Goal: Complete application form: Complete application form

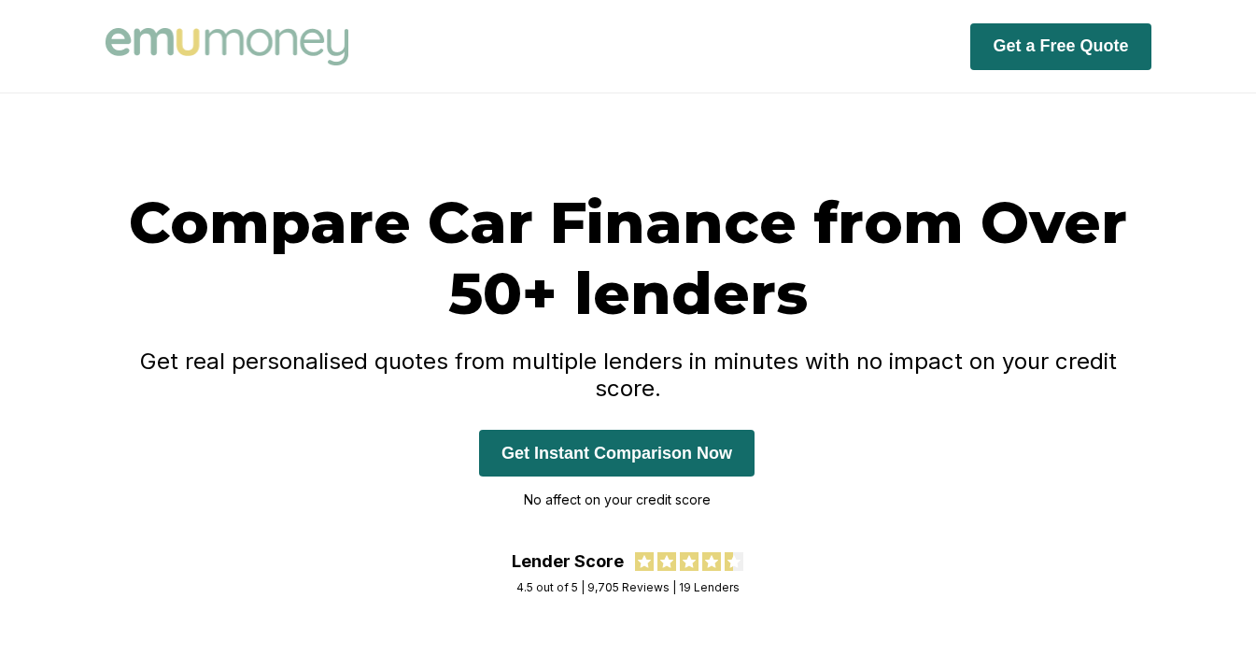
click at [685, 432] on button "Get Instant Comparison Now" at bounding box center [617, 453] width 276 height 47
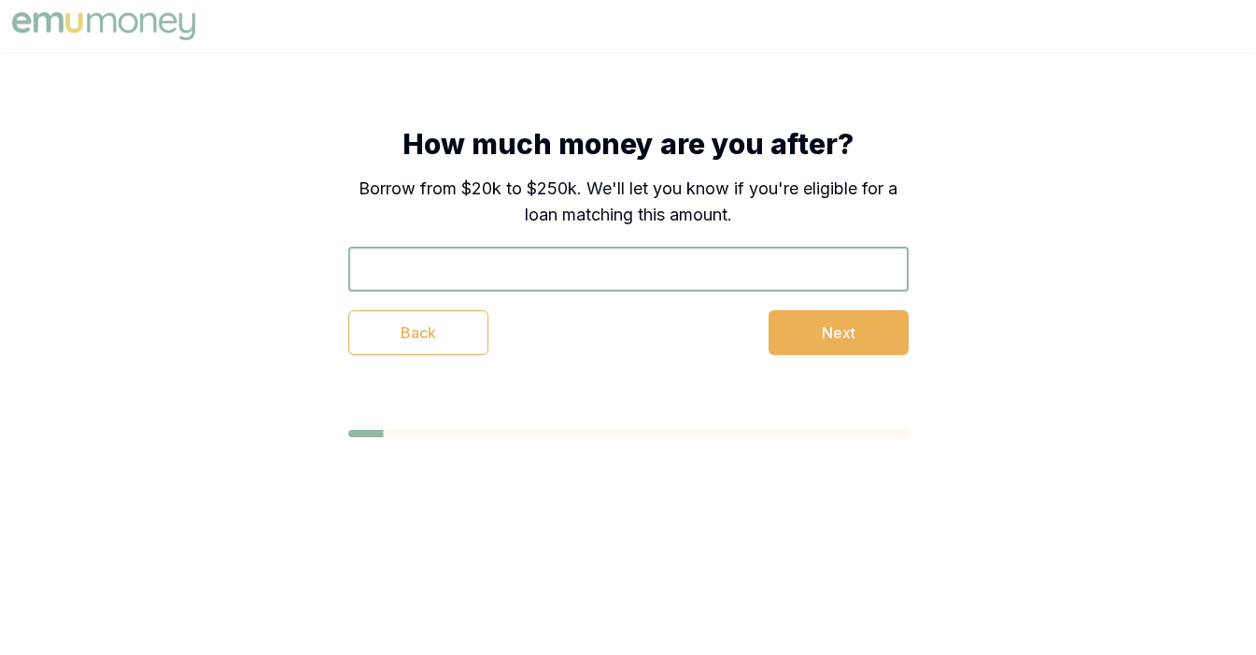
click at [815, 232] on div "How much money are you after? Borrow from $20k to $250k. We'll let you know if …" at bounding box center [628, 241] width 560 height 228
click at [815, 261] on input "text" at bounding box center [628, 269] width 560 height 45
type input "$35,000"
click at [864, 335] on button "Next" at bounding box center [839, 332] width 140 height 45
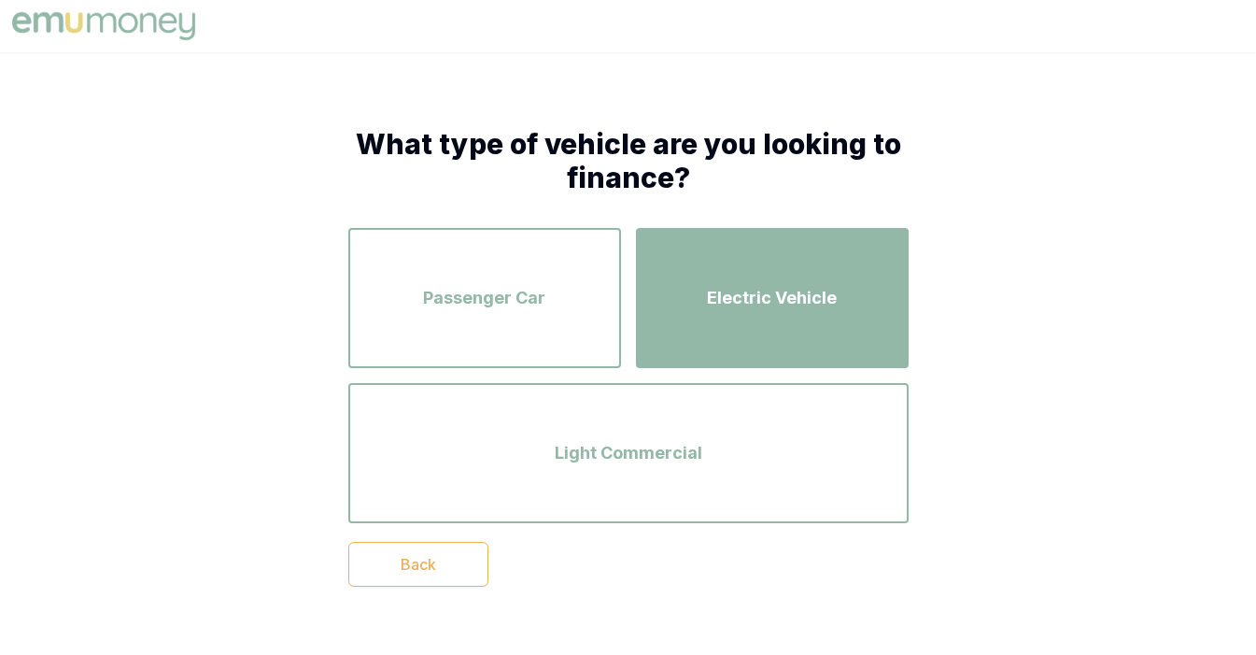
click at [678, 330] on div "Electric Vehicle" at bounding box center [772, 298] width 239 height 106
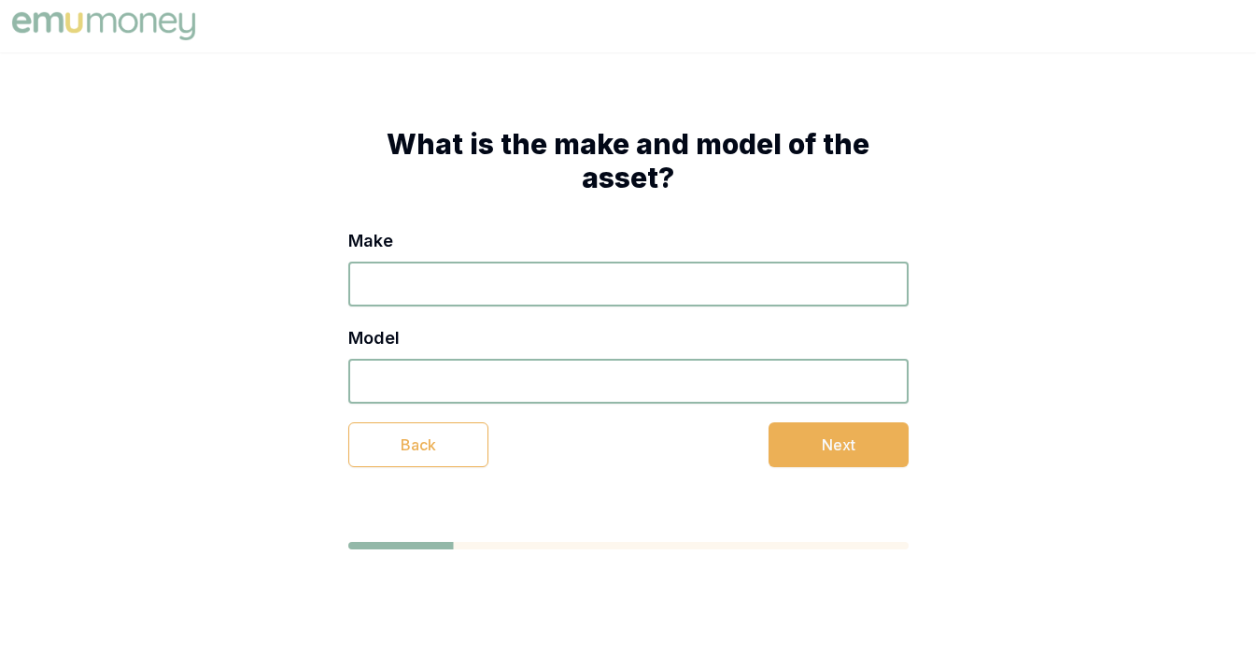
click at [646, 290] on input "Make" at bounding box center [628, 284] width 560 height 45
type input "byd"
click at [599, 379] on input "Model" at bounding box center [628, 381] width 560 height 45
type input "sealion 6"
click at [863, 453] on button "Next" at bounding box center [839, 444] width 140 height 45
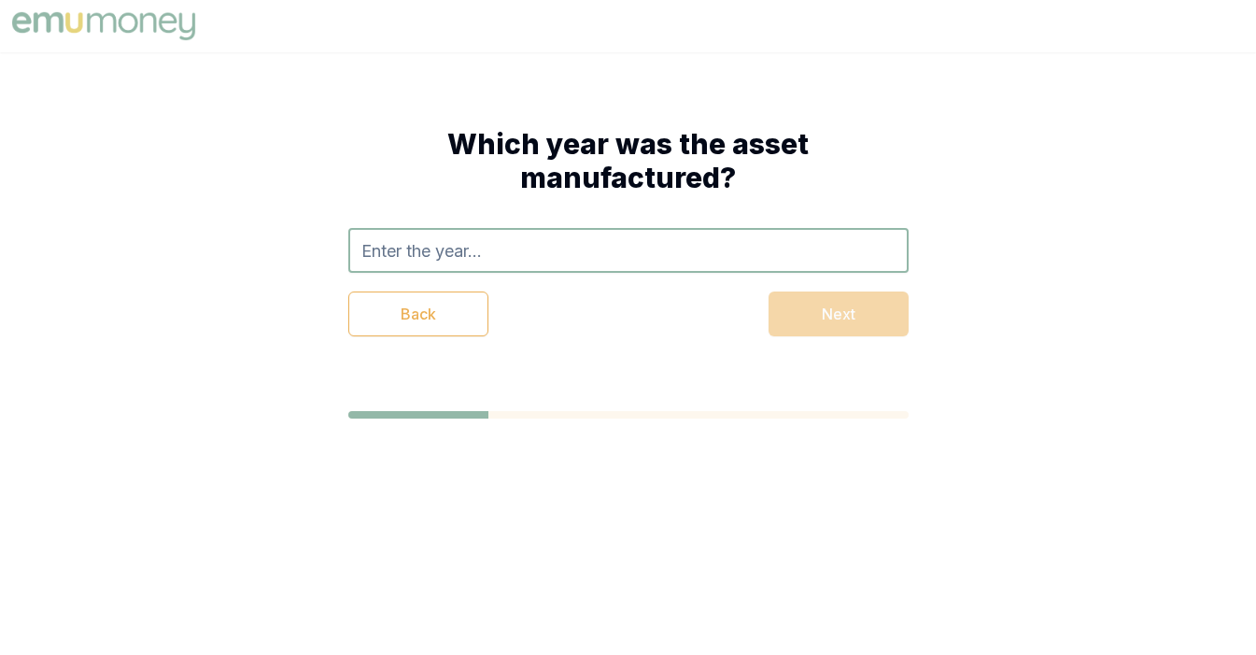
click at [728, 250] on input "text" at bounding box center [628, 250] width 560 height 45
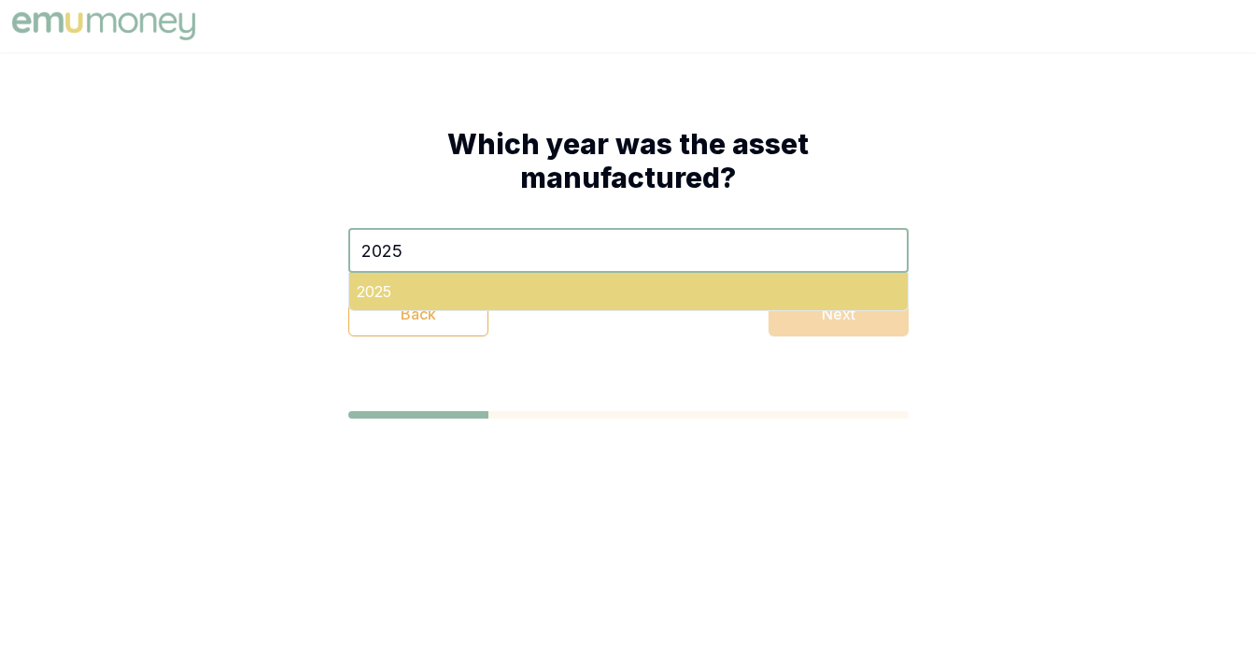
type input "2025"
click at [716, 281] on div "2025" at bounding box center [628, 291] width 559 height 37
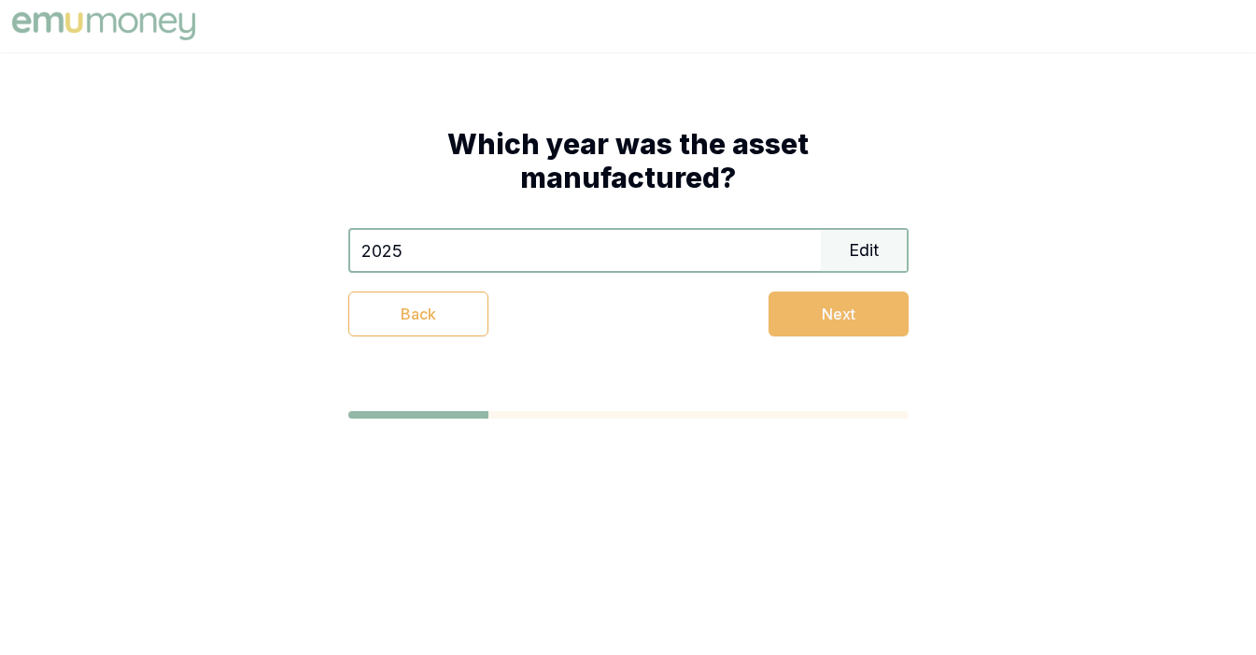
click at [786, 327] on button "Next" at bounding box center [839, 313] width 140 height 45
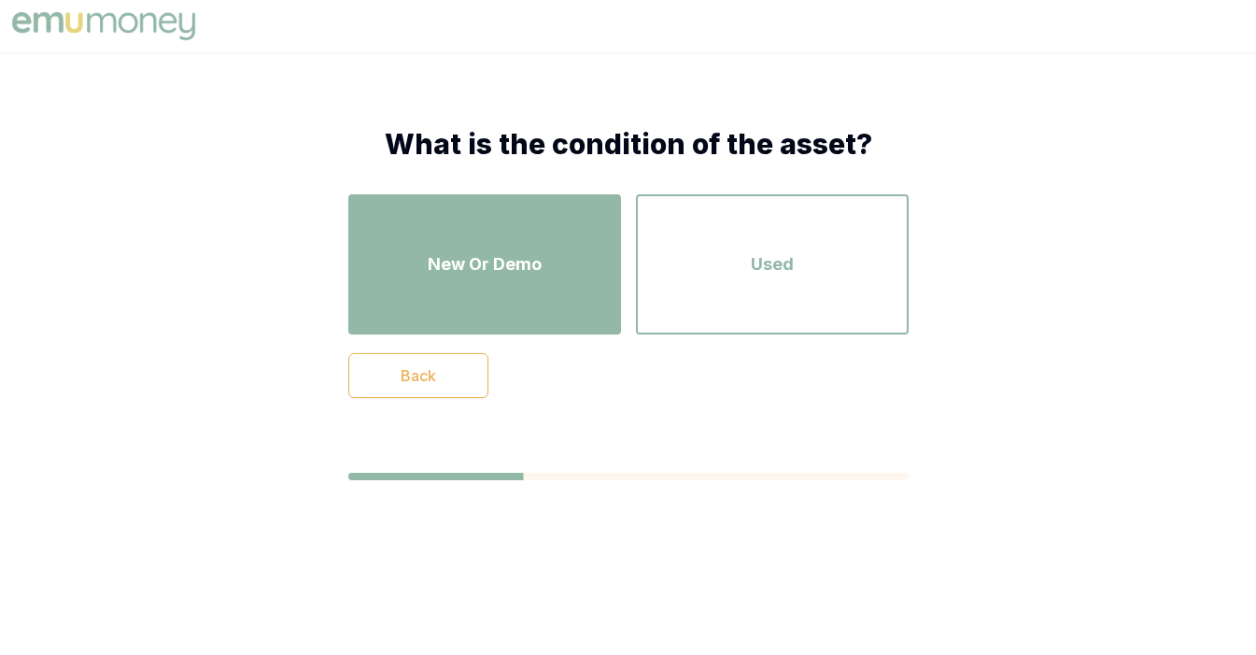
click at [586, 290] on div "New Or Demo" at bounding box center [484, 264] width 239 height 106
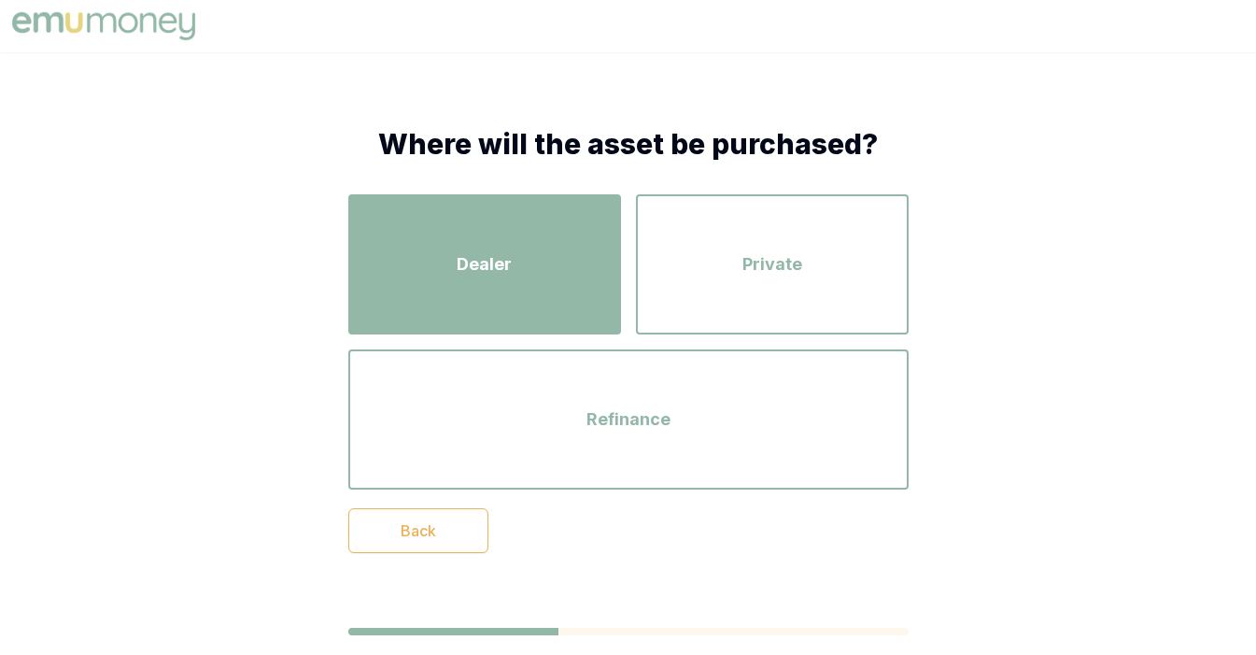
click at [549, 297] on div "Dealer" at bounding box center [484, 264] width 239 height 106
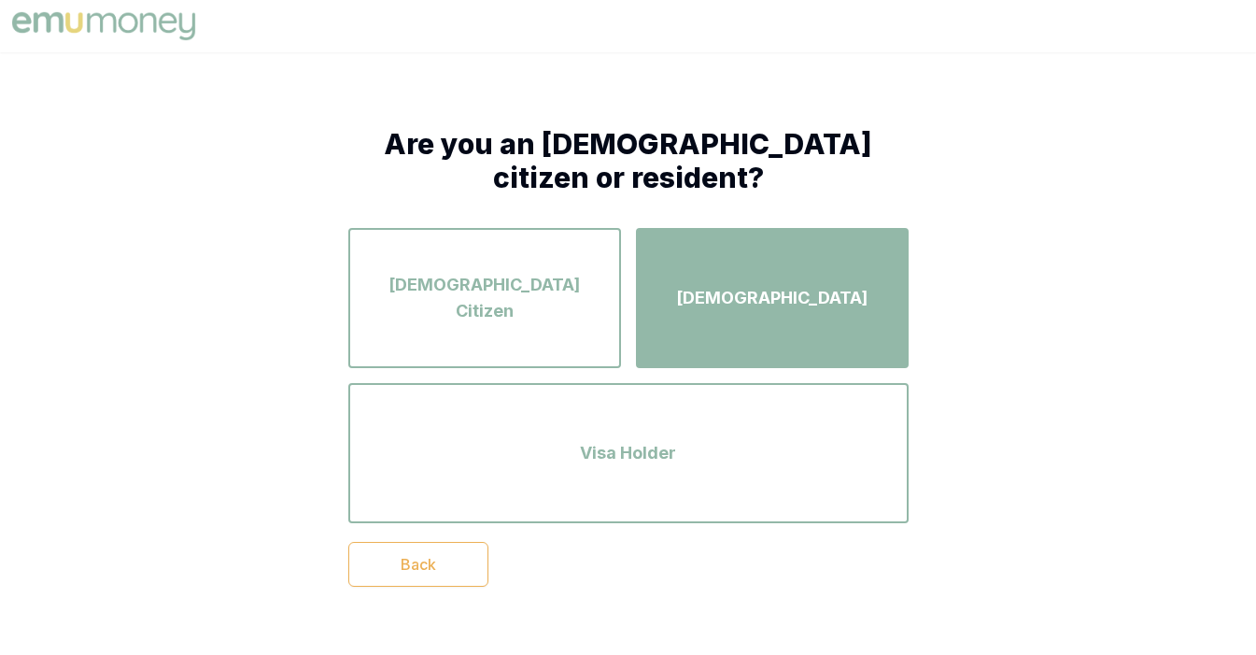
click at [711, 353] on button "Permanent Resident" at bounding box center [772, 298] width 273 height 140
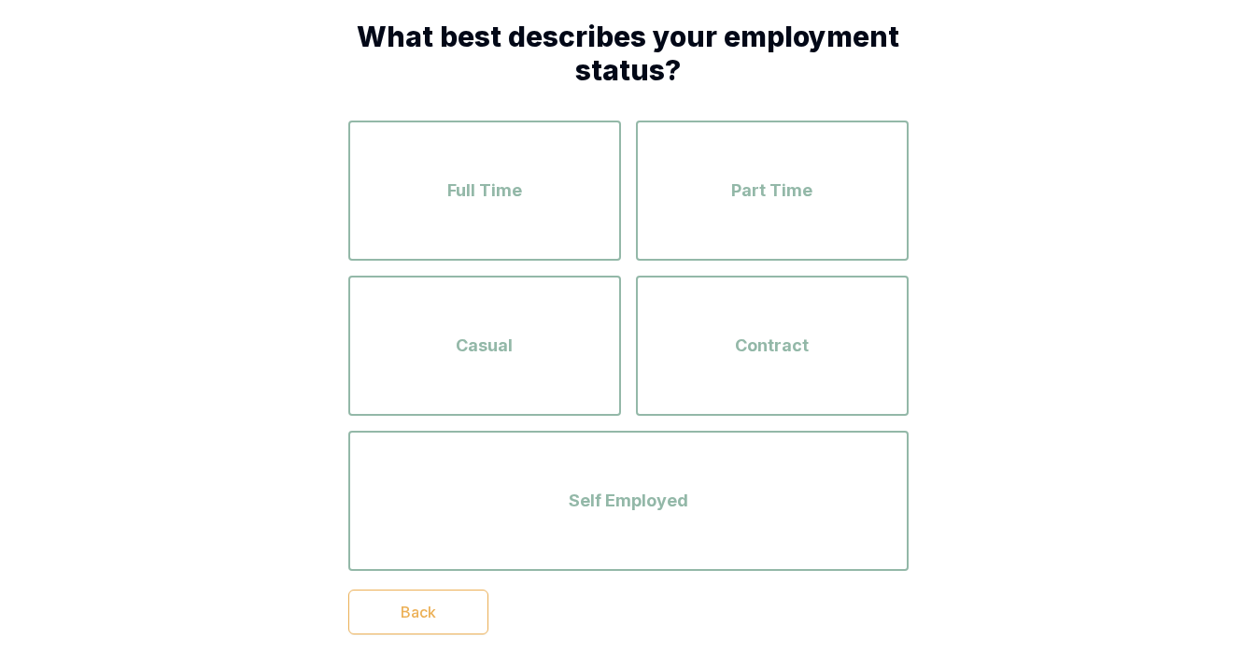
scroll to position [109, 0]
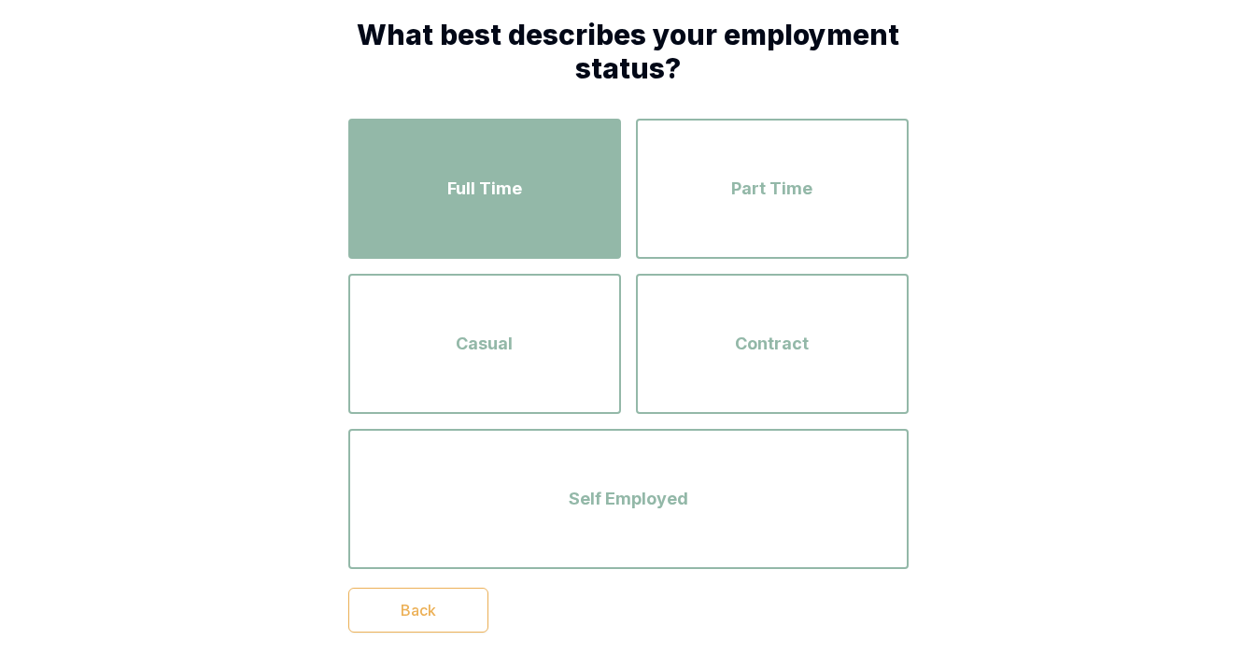
click at [544, 180] on div "Full Time" at bounding box center [484, 188] width 239 height 106
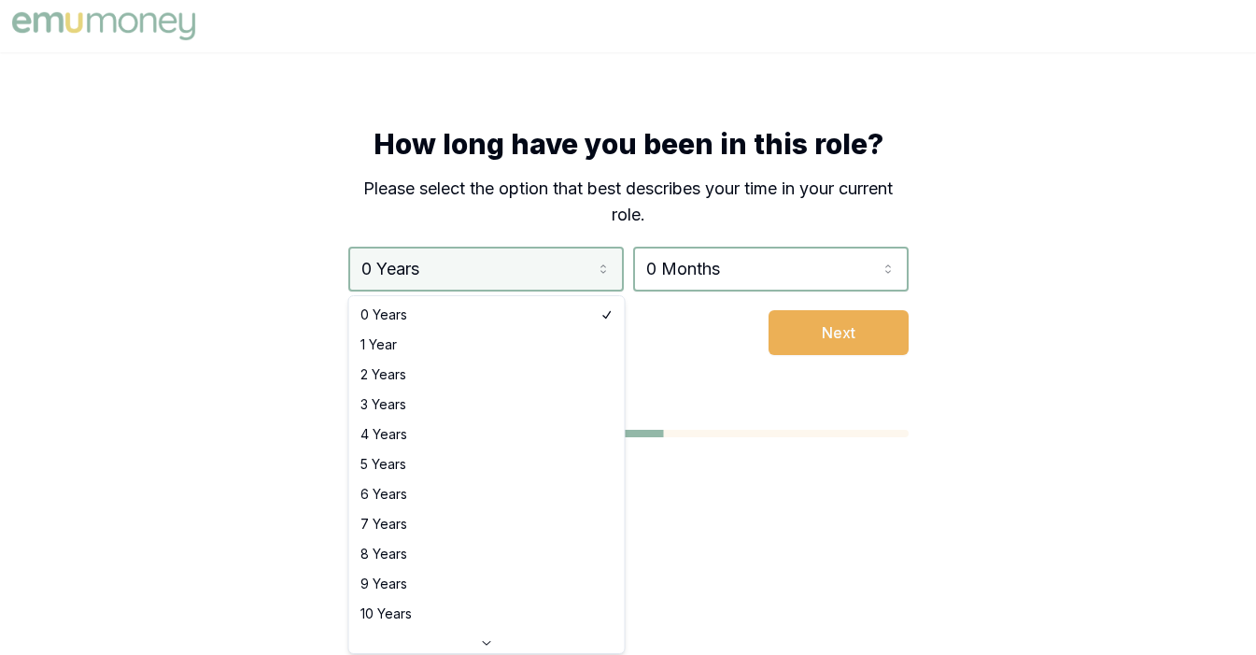
click at [557, 256] on html "How long have you been in this role? Please select the option that best describ…" at bounding box center [628, 327] width 1256 height 655
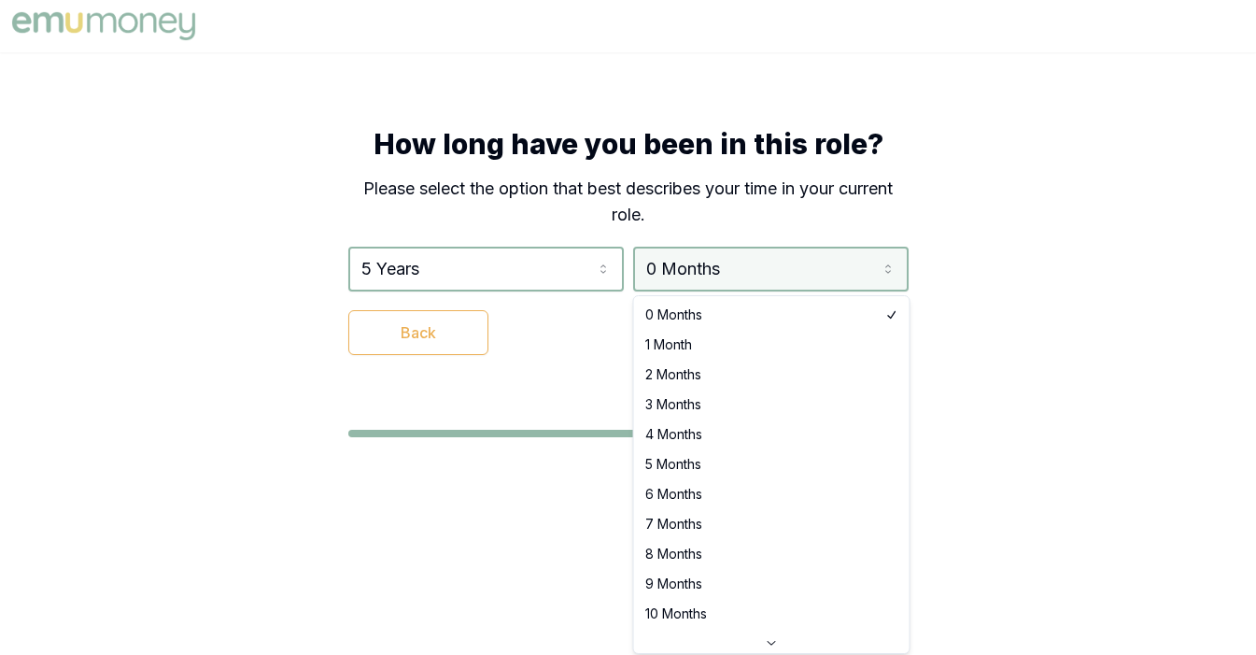
click at [807, 276] on html "How long have you been in this role? Please select the option that best describ…" at bounding box center [628, 327] width 1256 height 655
click at [580, 262] on html "How long have you been in this role? Please select the option that best describ…" at bounding box center [628, 327] width 1256 height 655
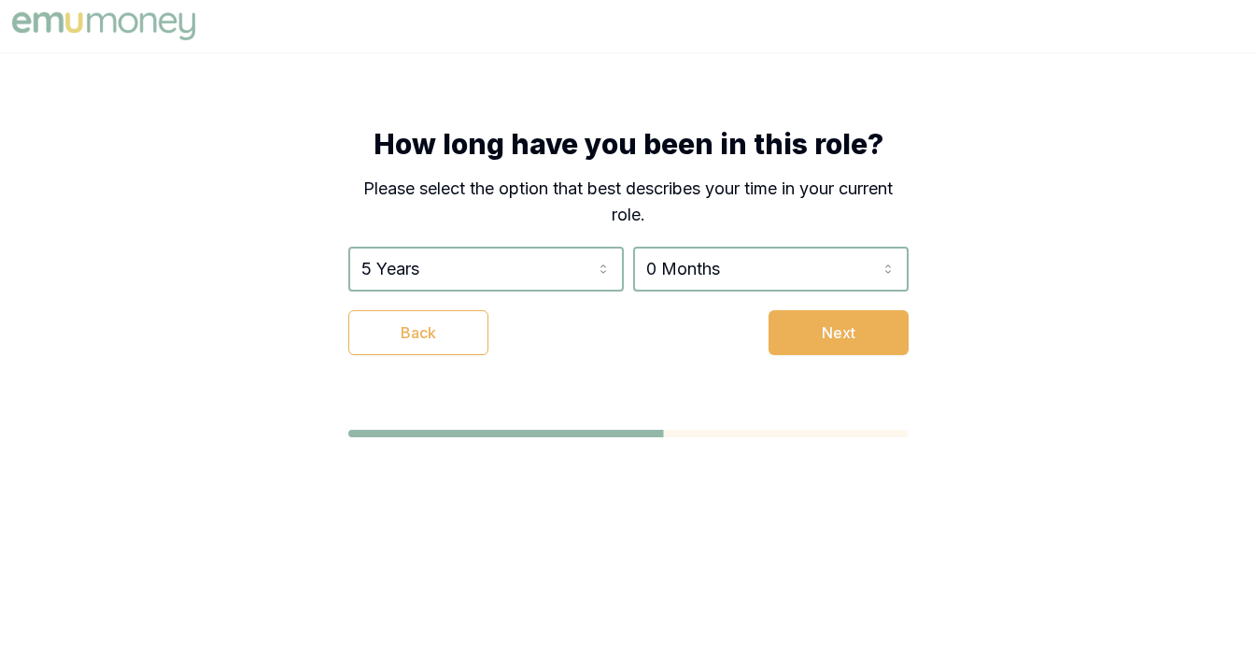
click at [580, 262] on html "How long have you been in this role? Please select the option that best describ…" at bounding box center [628, 327] width 1256 height 655
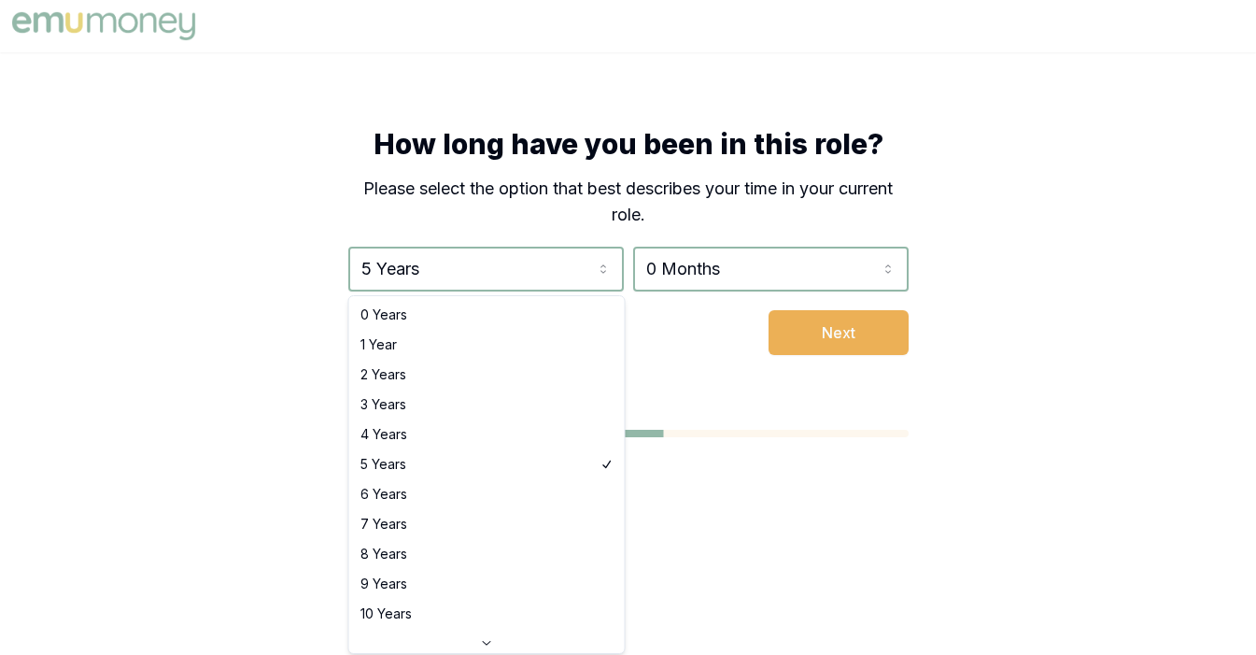
select select "3"
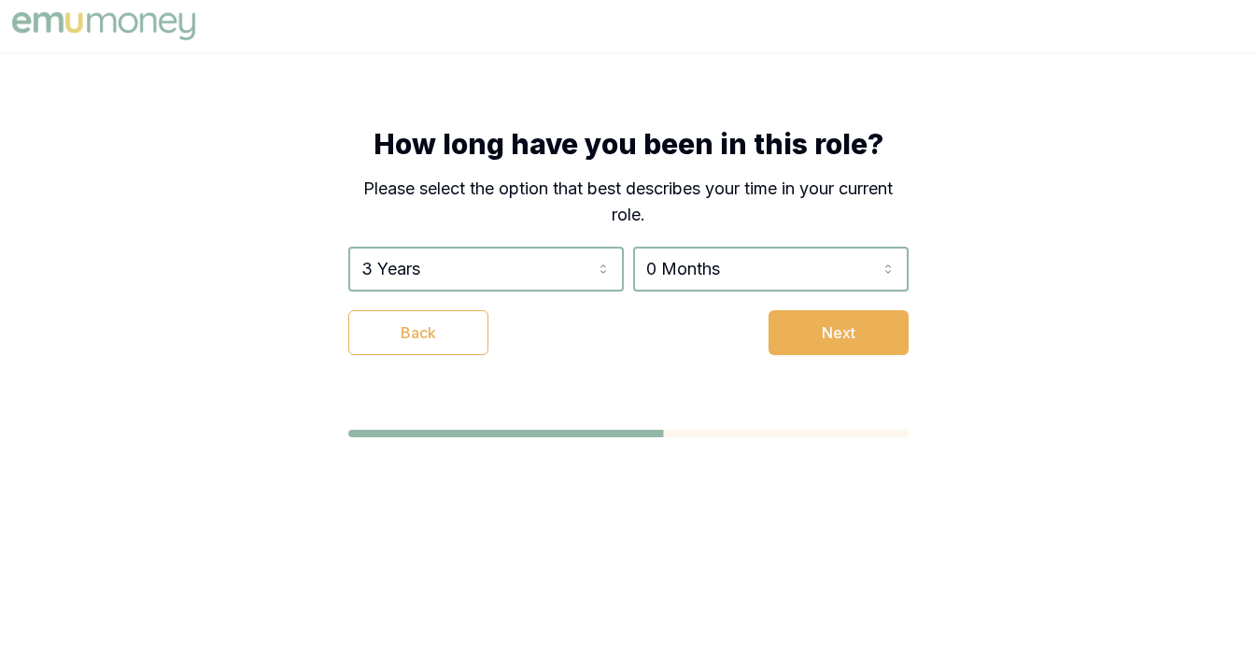
click at [747, 296] on div "3 Years 0 Years 1 Year 2 Years 3 Years 4 Years 5 Years 6 Years 7 Years 8 Years …" at bounding box center [628, 301] width 560 height 108
click at [751, 278] on html "How long have you been in this role? Please select the option that best describ…" at bounding box center [628, 327] width 1256 height 655
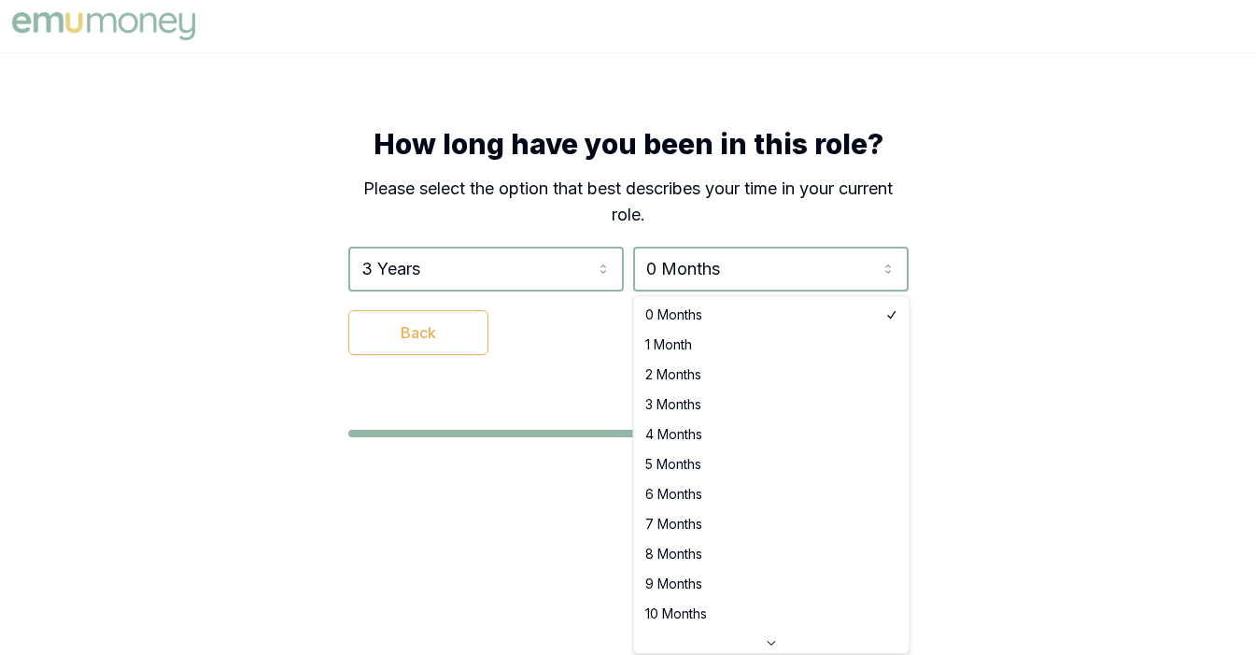
select select "9"
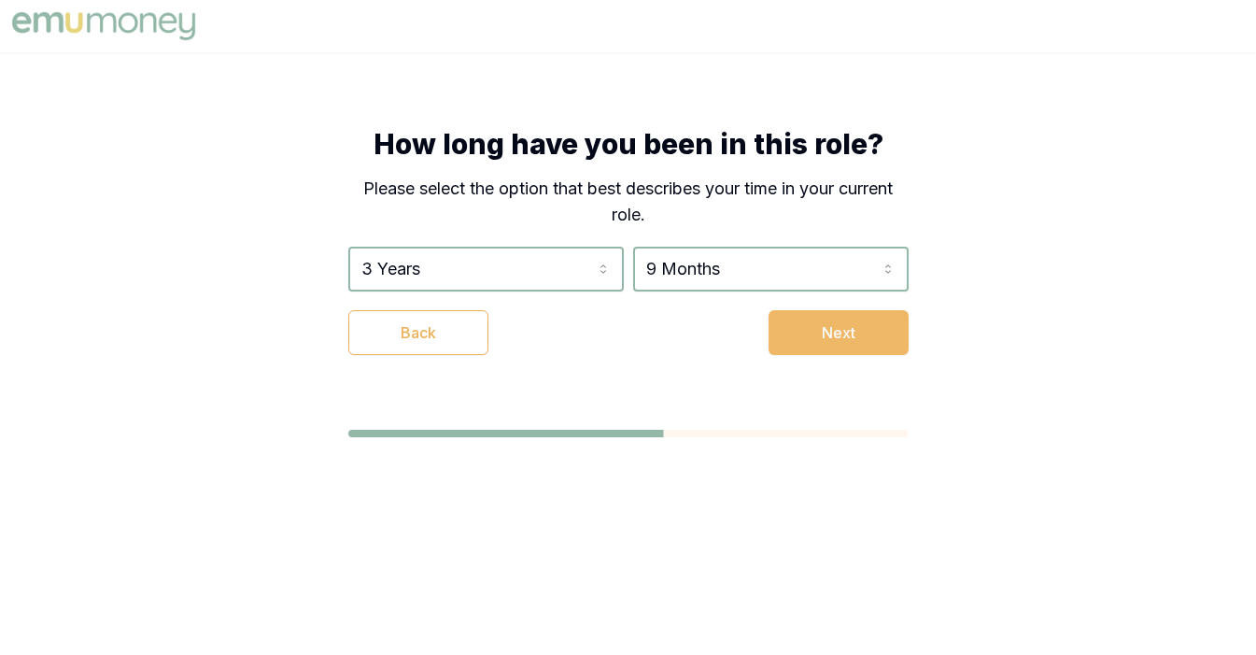
click at [828, 341] on button "Next" at bounding box center [839, 332] width 140 height 45
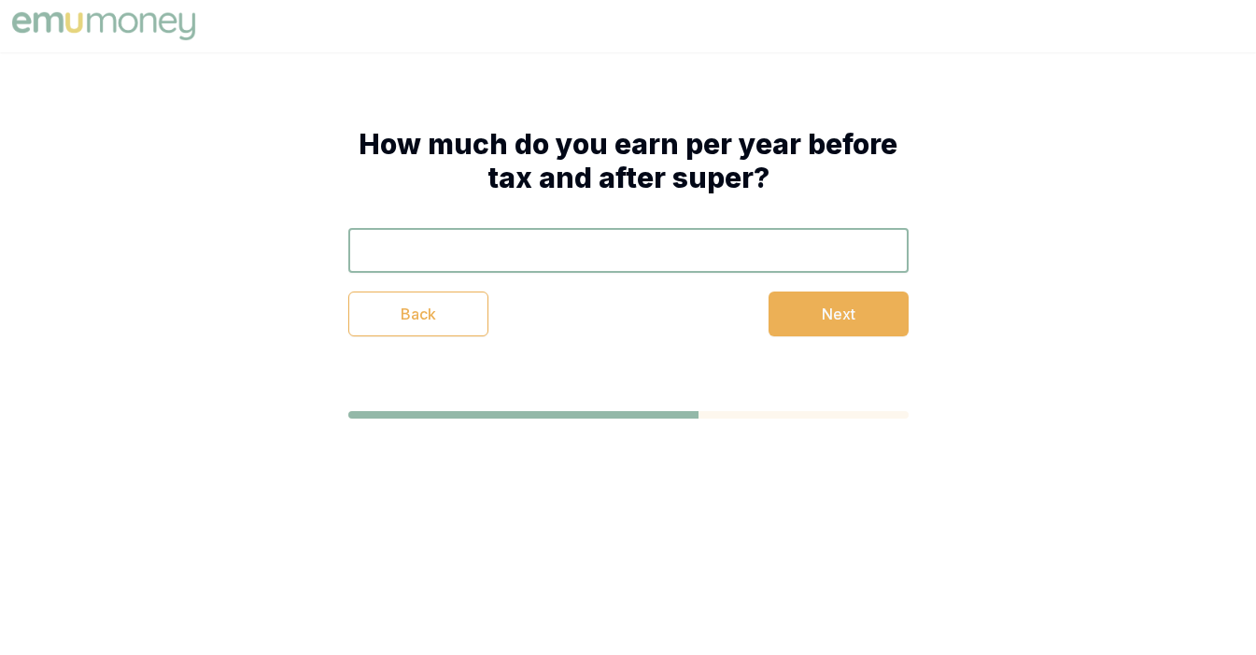
click at [779, 268] on input "text" at bounding box center [628, 250] width 560 height 45
type input "$2"
type input "$147,000"
click at [859, 332] on button "Next" at bounding box center [839, 313] width 140 height 45
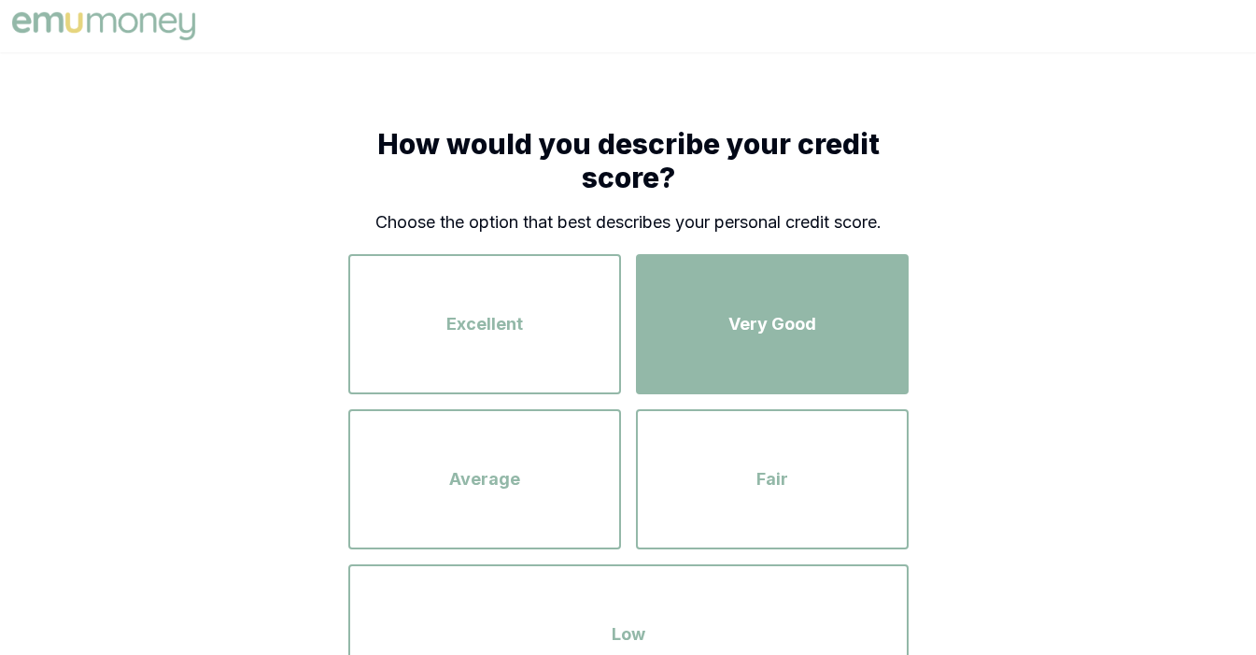
click at [843, 331] on div "Very Good" at bounding box center [772, 324] width 239 height 106
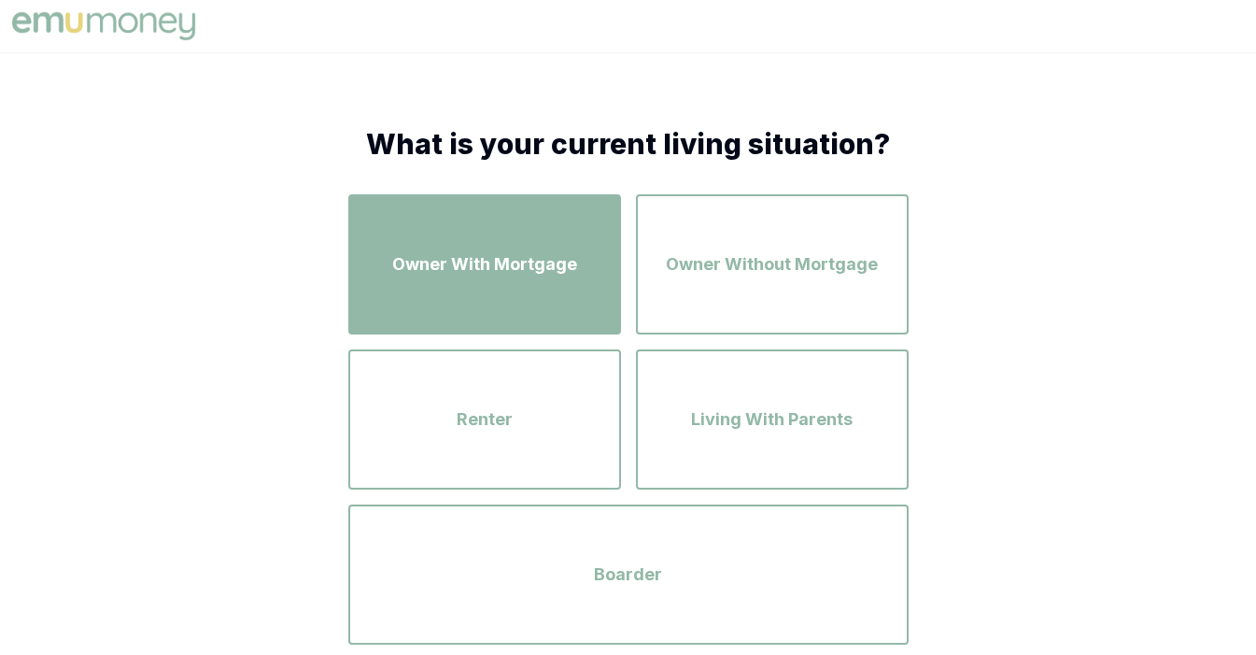
click at [526, 278] on div "Owner With Mortgage" at bounding box center [484, 264] width 239 height 106
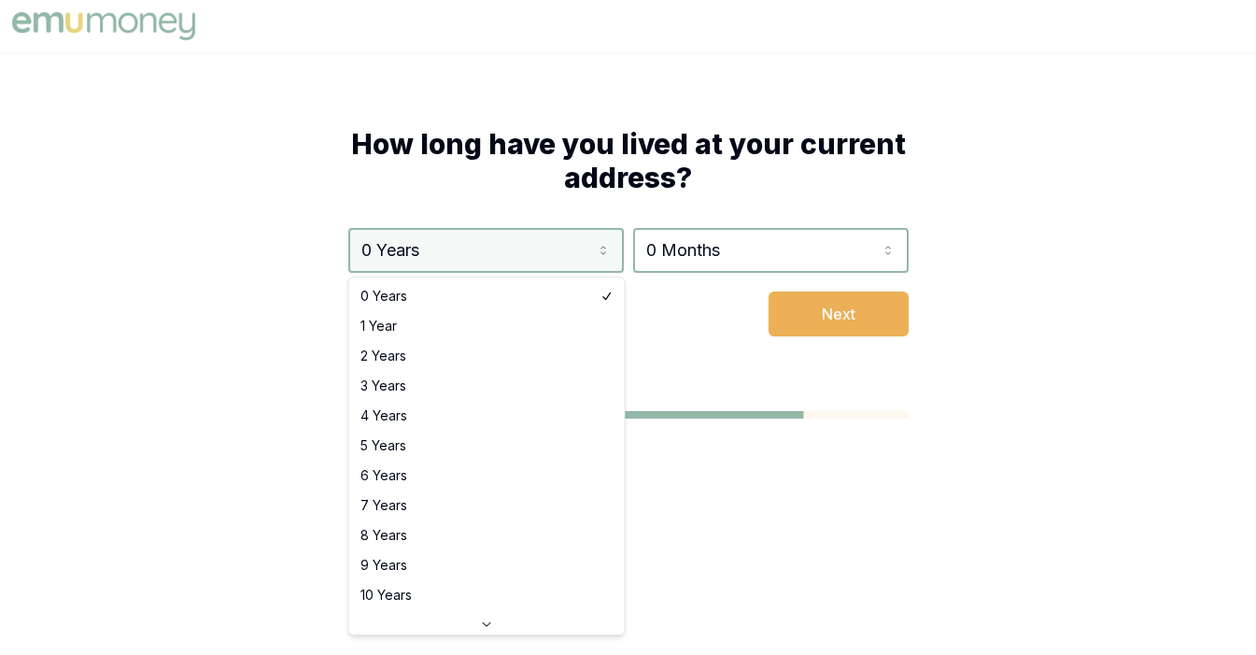
click at [590, 257] on html "How long have you lived at your current address? 0 Years 0 Years 1 Year 2 Years…" at bounding box center [628, 327] width 1256 height 655
select select "1"
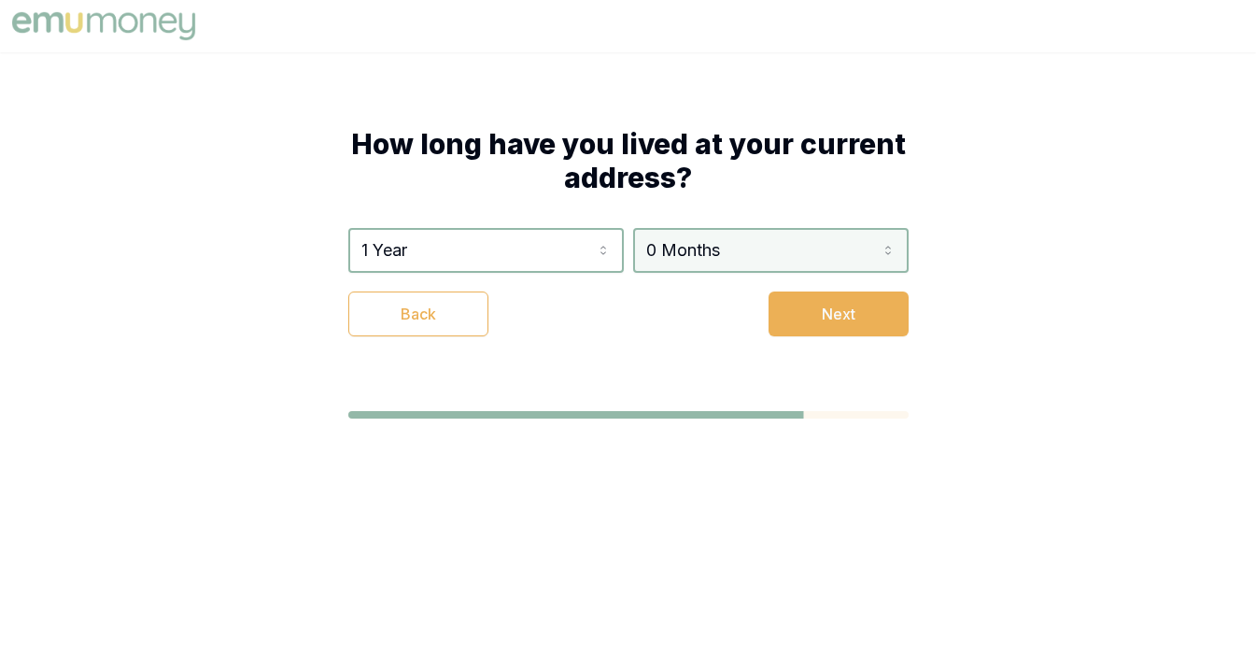
click at [730, 259] on html "How long have you lived at your current address? 1 Year 0 Years 1 Year 2 Years …" at bounding box center [628, 327] width 1256 height 655
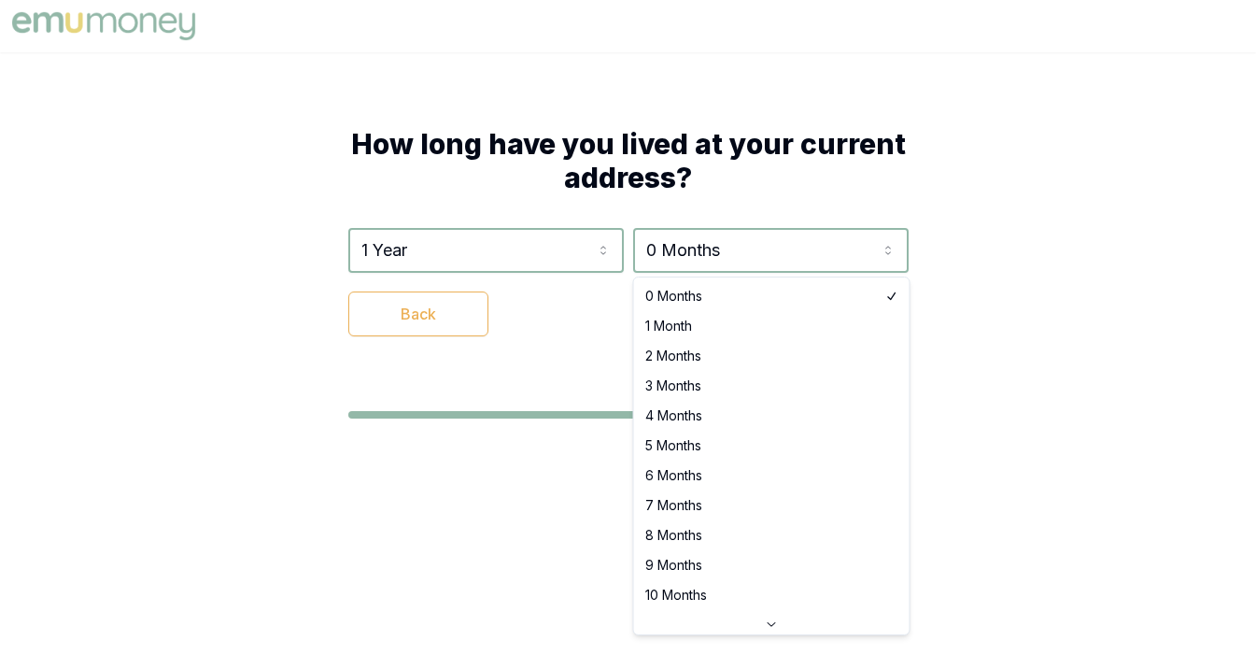
select select "9"
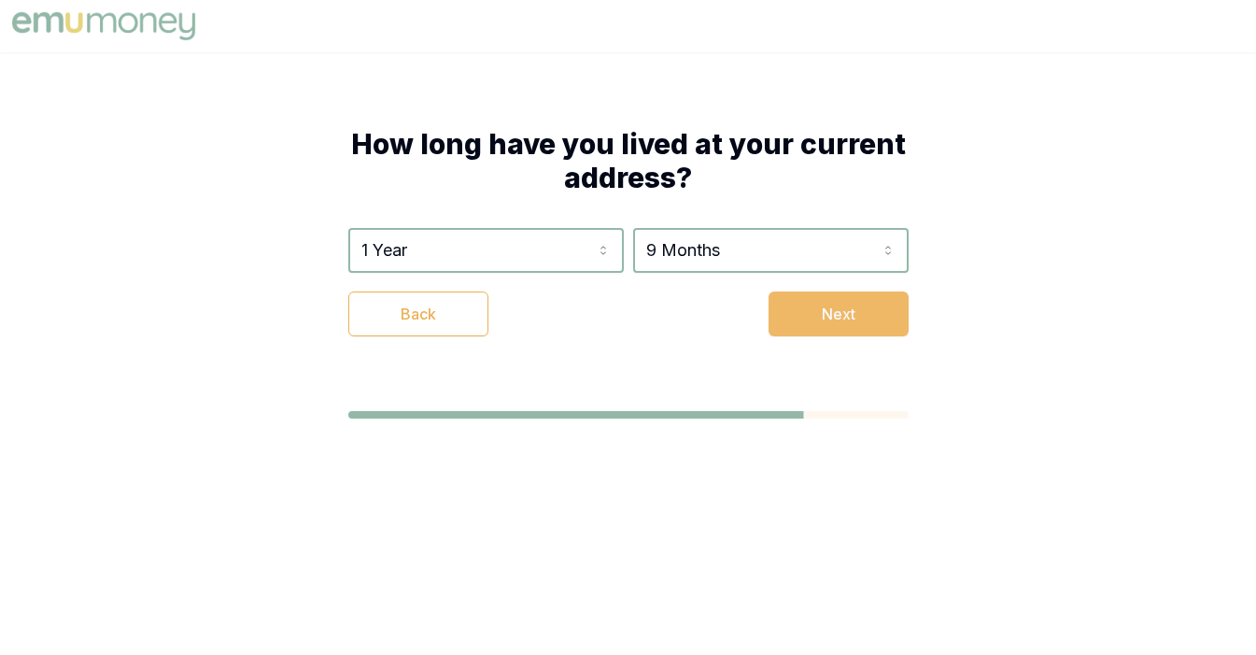
click at [859, 328] on button "Next" at bounding box center [839, 313] width 140 height 45
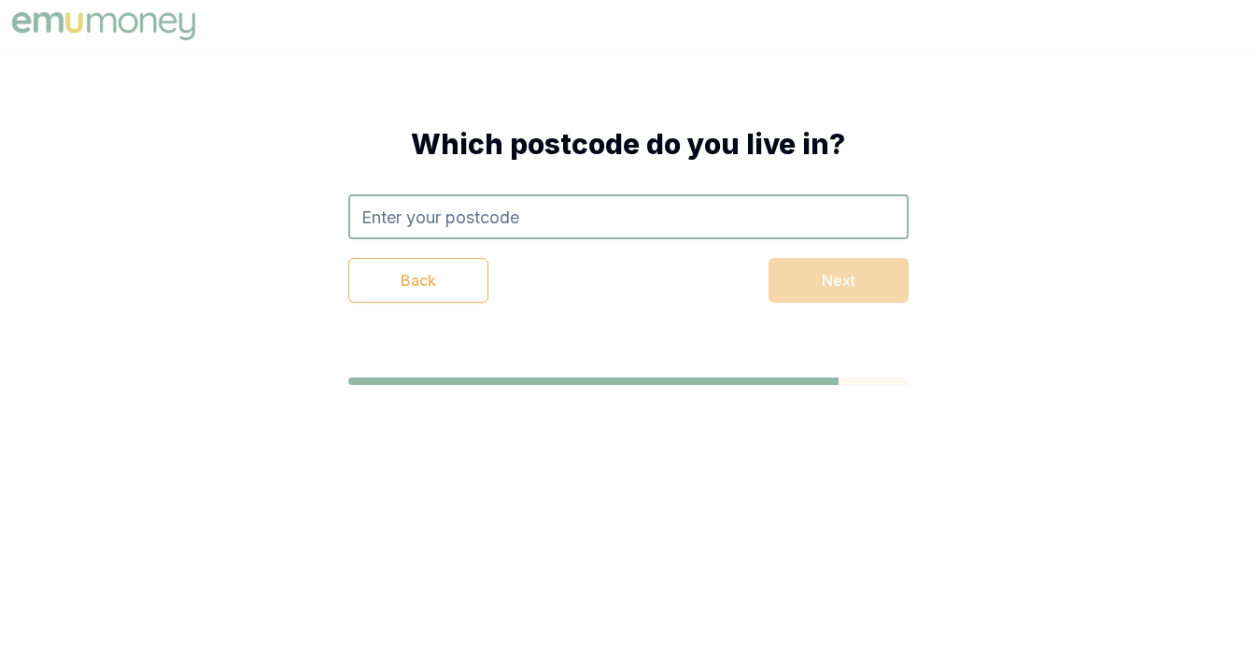
click at [673, 201] on input "text" at bounding box center [628, 216] width 560 height 45
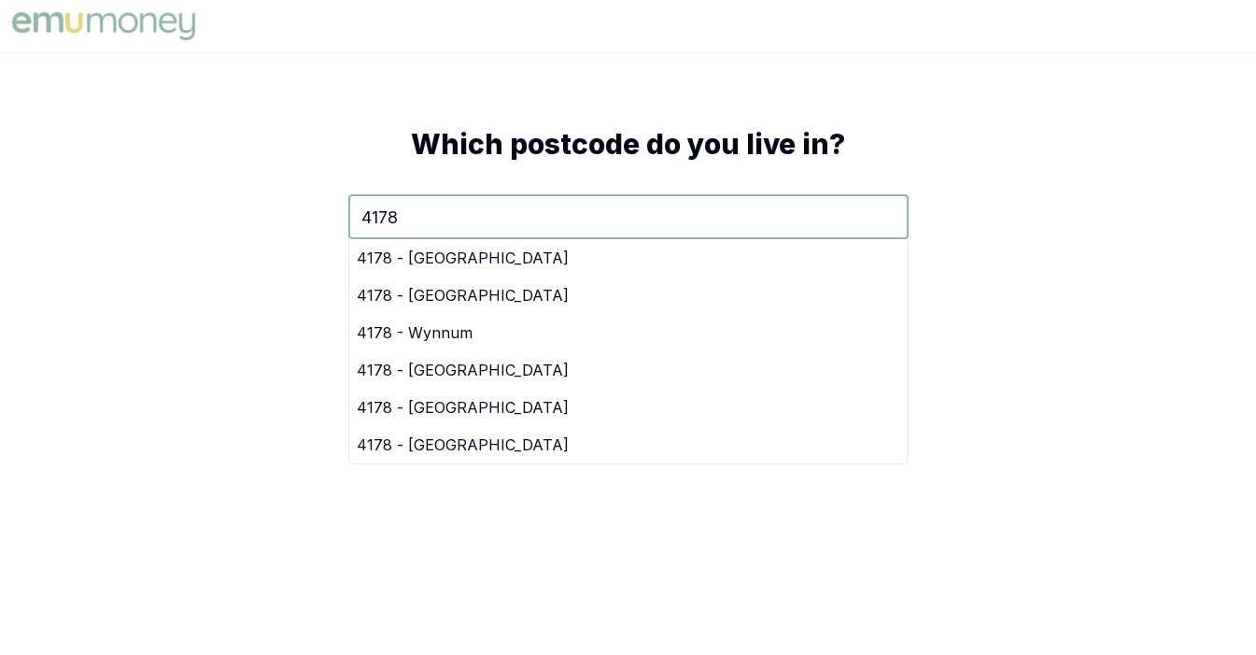
type input "4178"
click at [947, 142] on div "Which postcode do you live in? 4178 4178 - Wynnum North 4178 - Wynnum Plaza 417…" at bounding box center [629, 214] width 710 height 325
click at [528, 213] on input "4178" at bounding box center [628, 216] width 560 height 45
click at [971, 50] on nav at bounding box center [628, 26] width 1256 height 52
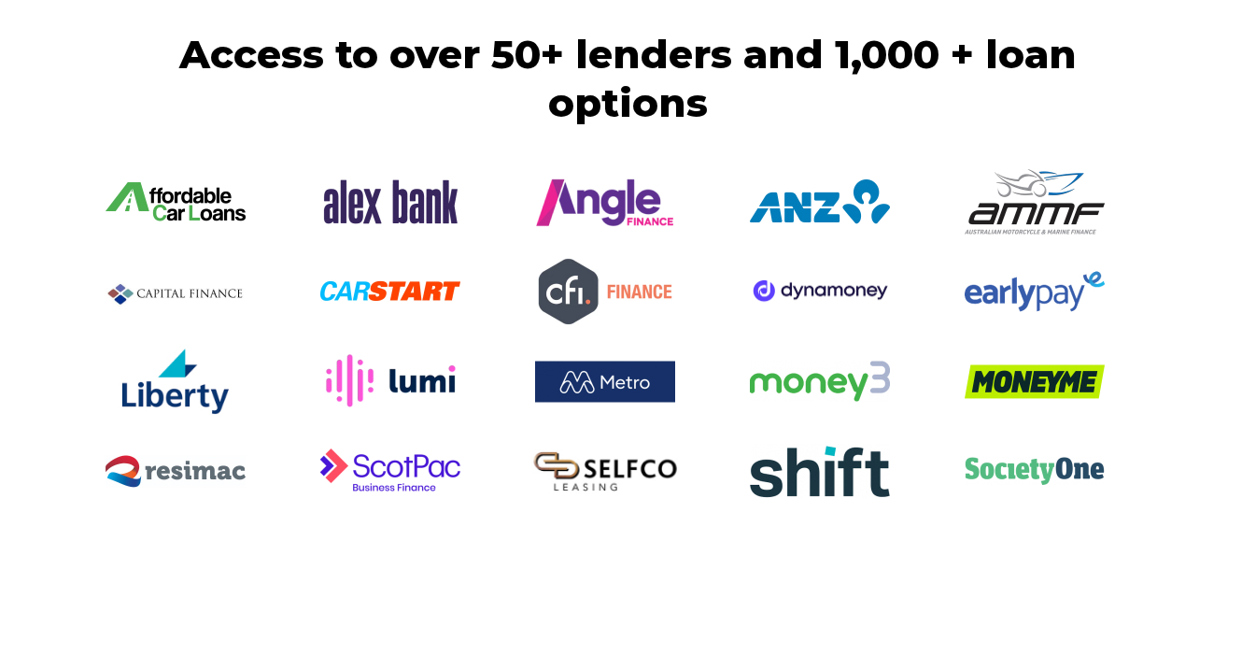
scroll to position [4030, 0]
